Goal: Task Accomplishment & Management: Use online tool/utility

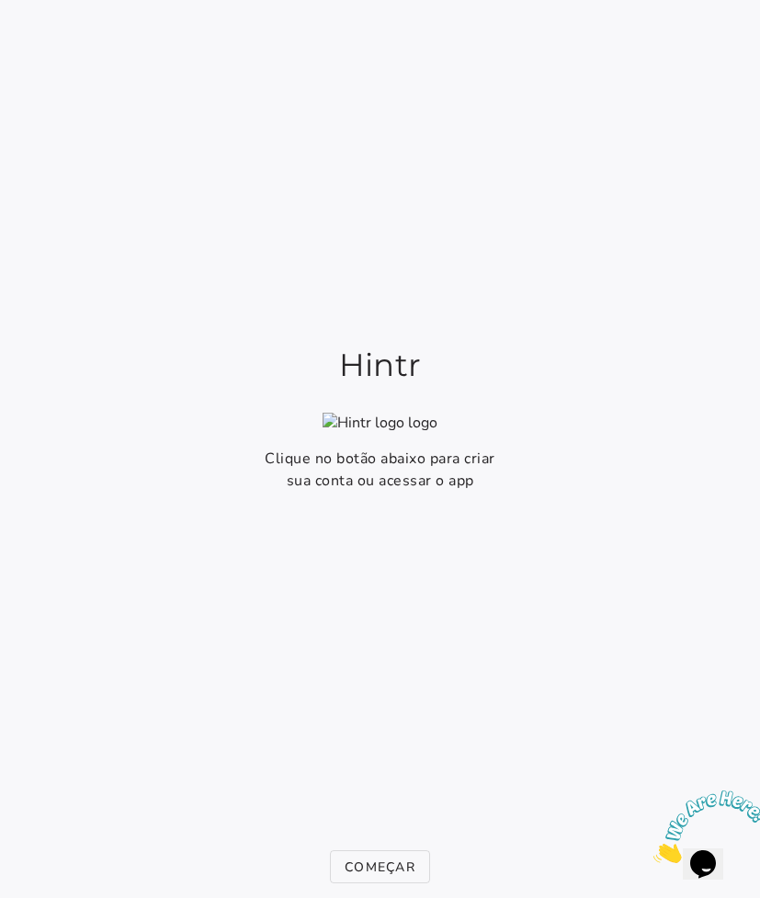
click at [0, 0] on section "Hintr Clique no botão abaixo para criar sua conta ou acessar o app Começar Faze…" at bounding box center [380, 449] width 760 height 898
click at [0, 0] on slot "Começar" at bounding box center [0, 0] width 0 height 0
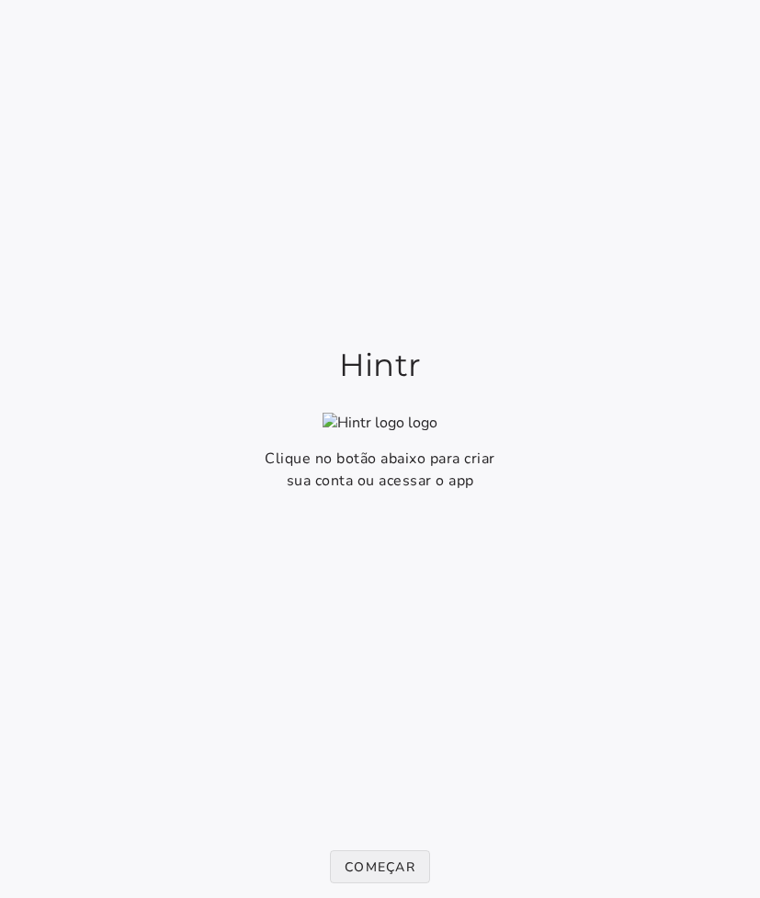
click at [360, 854] on button "Começar" at bounding box center [380, 866] width 100 height 33
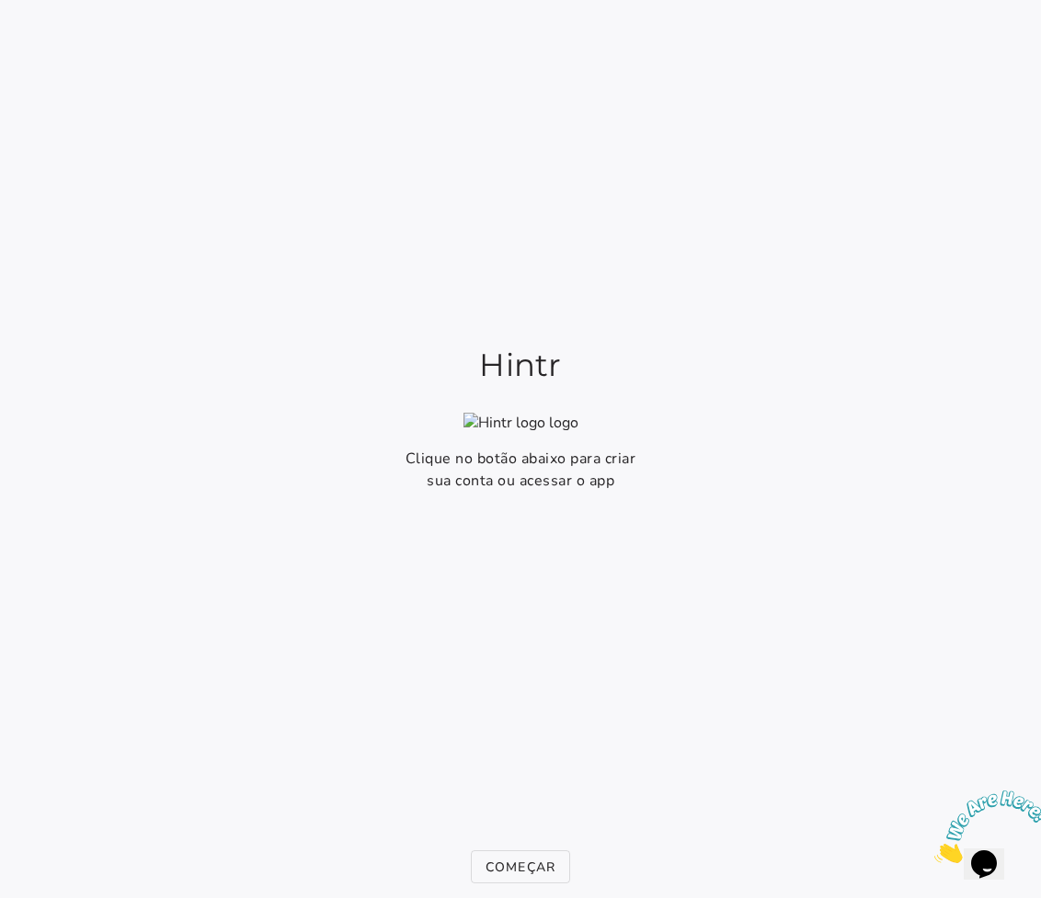
click at [0, 0] on slot "Começar" at bounding box center [0, 0] width 0 height 0
